Goal: Find specific page/section: Find specific page/section

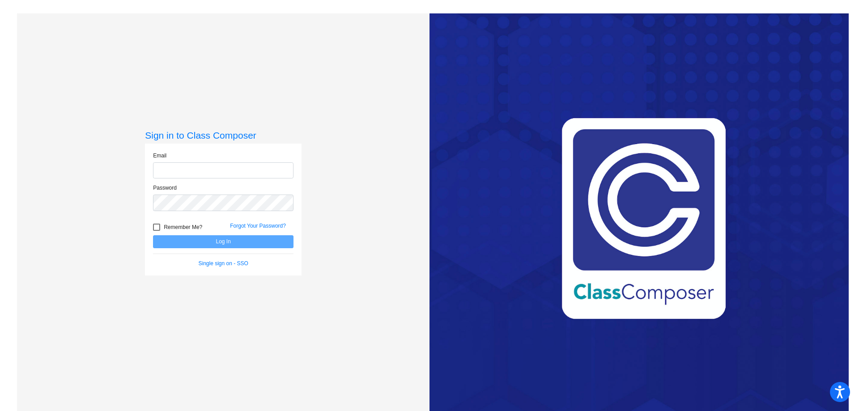
click at [239, 169] on input "email" at bounding box center [223, 170] width 141 height 17
type input "[EMAIL_ADDRESS][DOMAIN_NAME]"
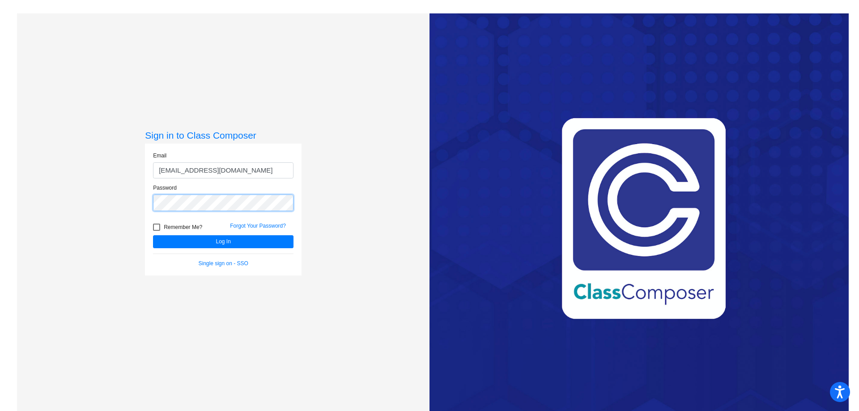
click at [153, 235] on button "Log In" at bounding box center [223, 241] width 141 height 13
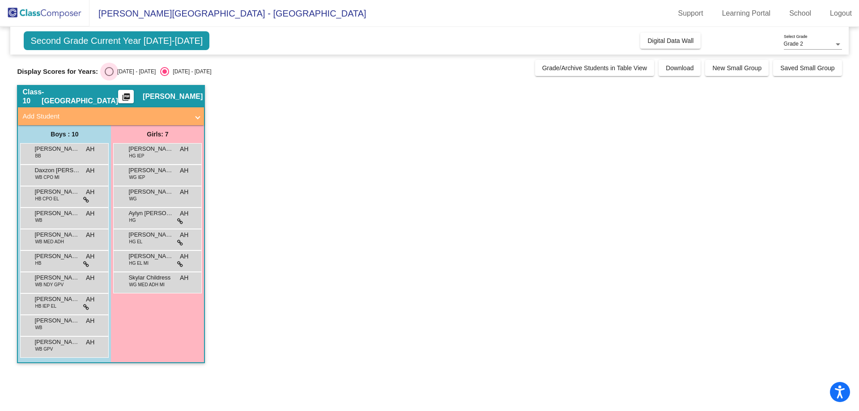
click at [132, 69] on div "[DATE] - [DATE]" at bounding box center [135, 72] width 42 height 8
click at [109, 76] on input "[DATE] - [DATE]" at bounding box center [109, 76] width 0 height 0
radio input "true"
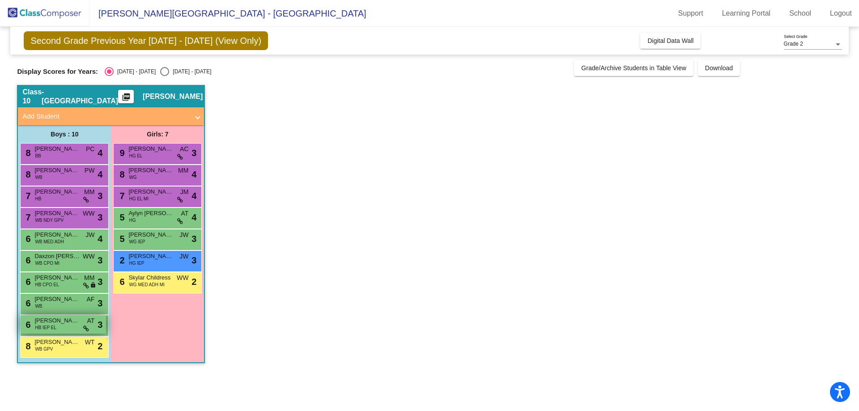
click at [63, 328] on div "6 [PERSON_NAME] [PERSON_NAME] IEP EL AT lock do_not_disturb_alt 3" at bounding box center [63, 325] width 85 height 18
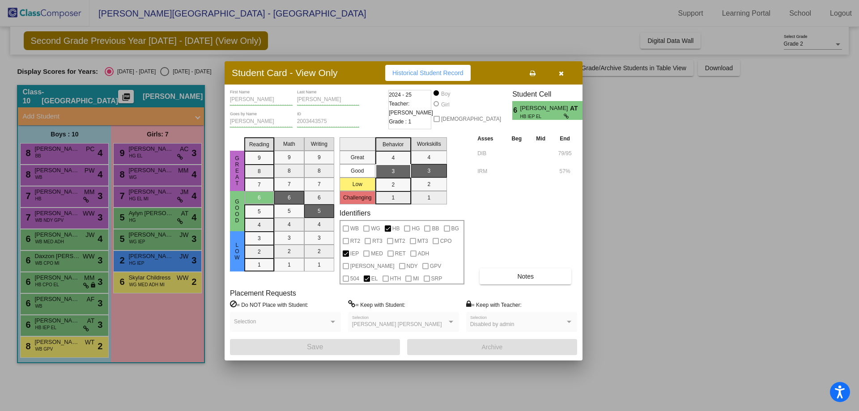
drag, startPoint x: 492, startPoint y: 68, endPoint x: 503, endPoint y: 74, distance: 12.0
click at [503, 74] on div "Student Card - View Only Historical Student Record" at bounding box center [404, 72] width 358 height 23
click at [559, 69] on span "button" at bounding box center [561, 72] width 5 height 7
